Goal: Task Accomplishment & Management: Manage account settings

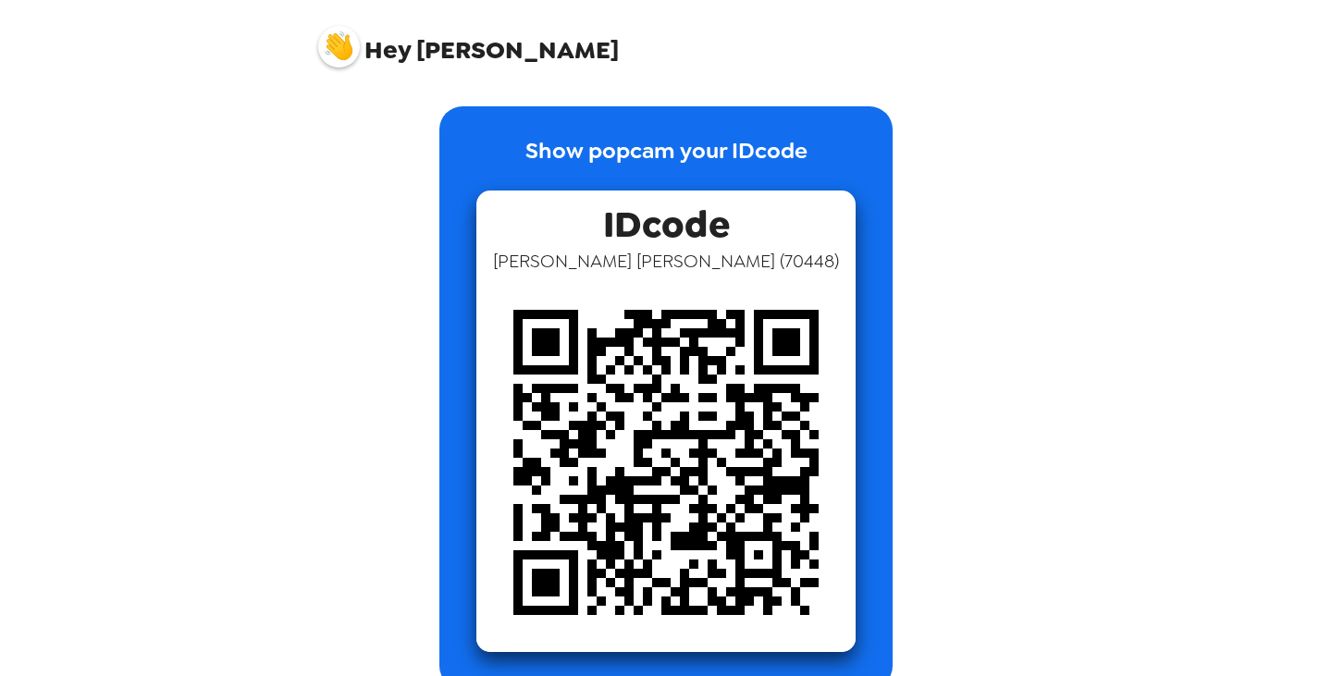
click at [1167, 441] on div "Hey Barrett Show popcam your IDcode IDcode Barrett Howell ( 70448 )" at bounding box center [666, 338] width 1332 height 676
click at [1234, 94] on div "Hey Barrett Show popcam your IDcode IDcode Barrett Howell ( 70448 )" at bounding box center [666, 338] width 1332 height 676
